Goal: Transaction & Acquisition: Purchase product/service

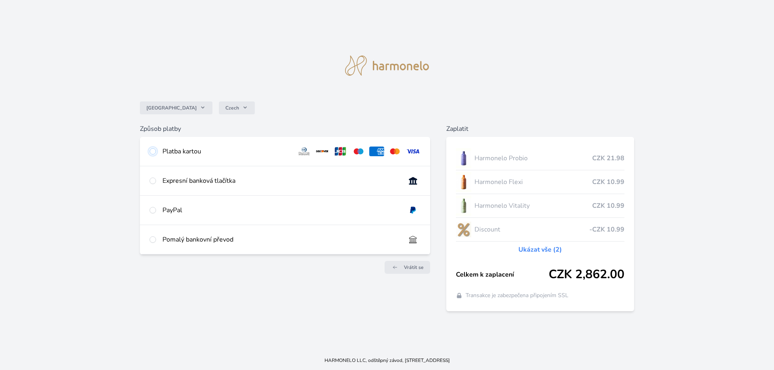
click at [152, 153] on input "radio" at bounding box center [152, 151] width 6 height 6
radio input "true"
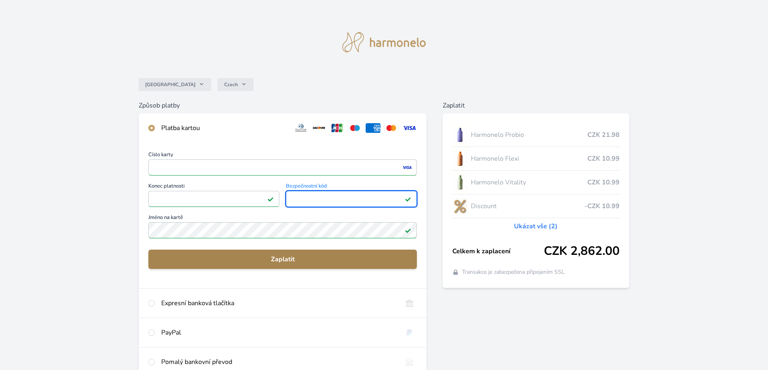
click at [280, 259] on span "Zaplatit" at bounding box center [282, 260] width 255 height 10
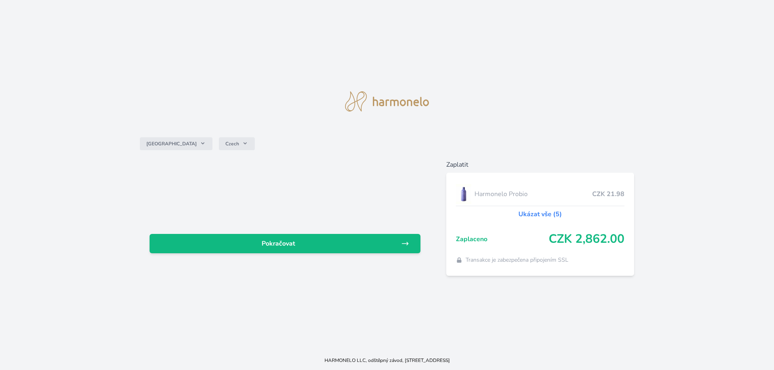
drag, startPoint x: 768, startPoint y: 0, endPoint x: 454, endPoint y: 32, distance: 315.5
click at [453, 32] on div "Česko Czech Pokračovat Zaplatit Harmonelo Probio CZK 21.98 Ukázat vše (5) Zapla…" at bounding box center [387, 175] width 774 height 351
